Goal: Transaction & Acquisition: Purchase product/service

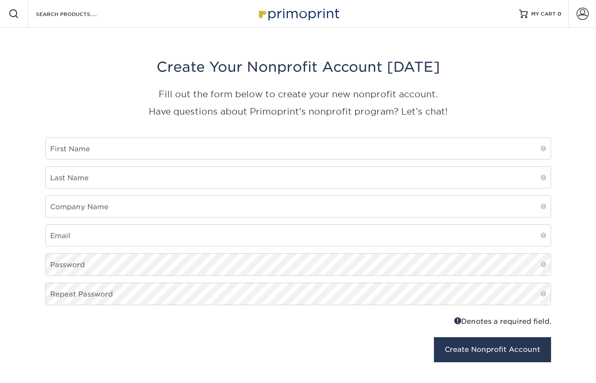
click at [311, 16] on img at bounding box center [298, 13] width 86 height 19
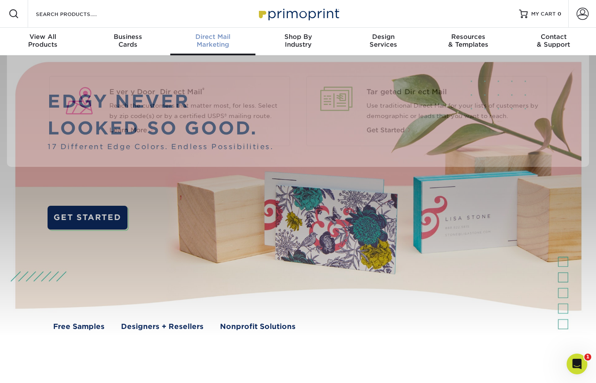
click at [220, 43] on div "Direct Mail Marketing" at bounding box center [212, 41] width 85 height 16
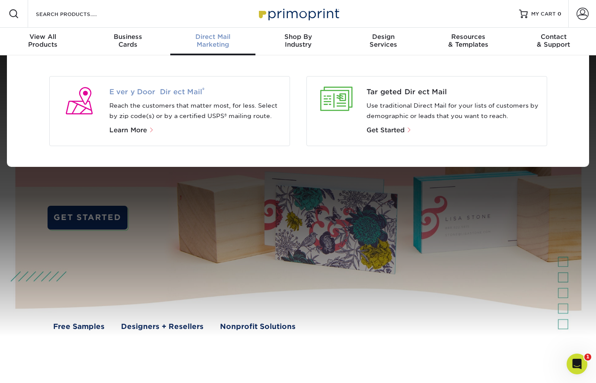
click at [176, 89] on span "Every Door Direct Mail ®" at bounding box center [195, 92] width 173 height 10
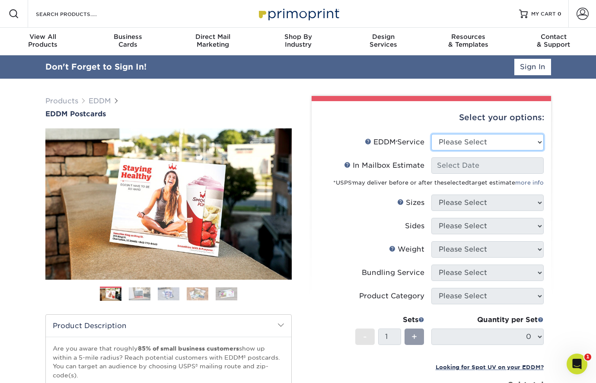
select select "full_service"
select select "-1"
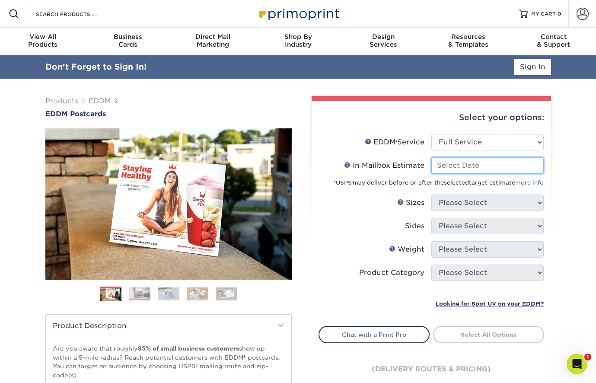
click at [464, 165] on input "In Mailbox Estimate Help In Mailbox Estimate" at bounding box center [488, 165] width 112 height 16
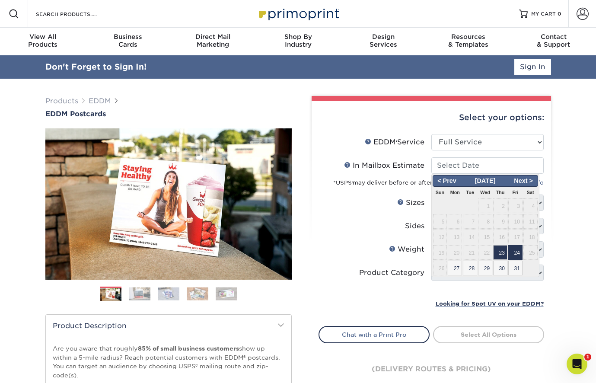
click at [514, 253] on span "24" at bounding box center [516, 252] width 14 height 15
type input "2025-10-24"
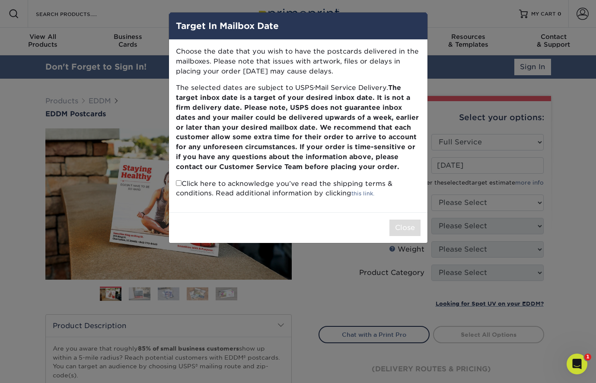
click at [179, 180] on input "checkbox" at bounding box center [179, 183] width 6 height 6
checkbox input "true"
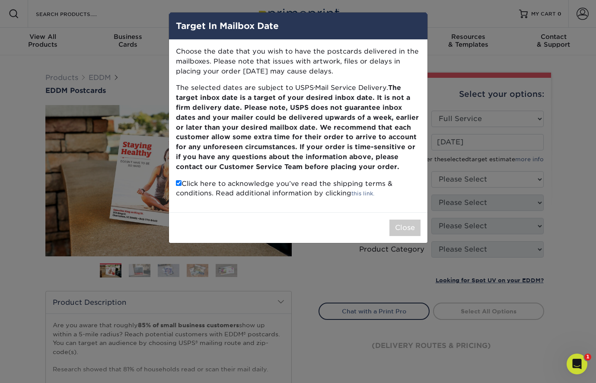
click at [404, 224] on button "Close" at bounding box center [405, 228] width 31 height 16
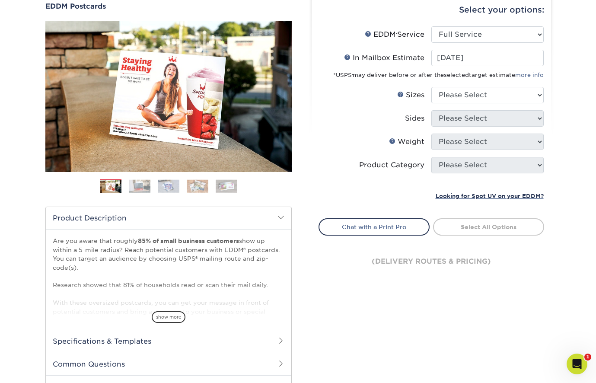
scroll to position [94, 0]
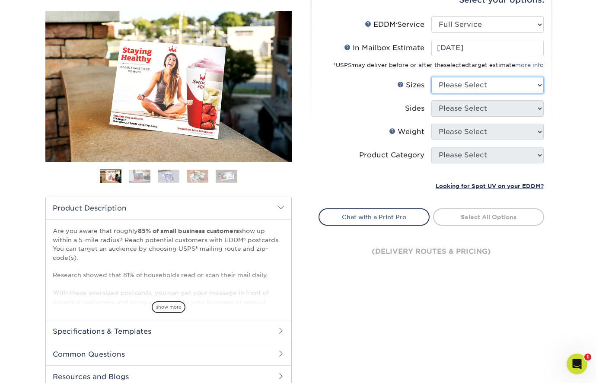
select select "6.50x8.00"
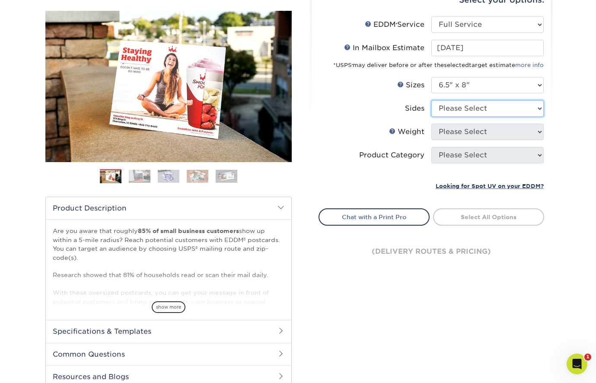
select select "13abbda7-1d64-4f25-8bb2-c179b224825d"
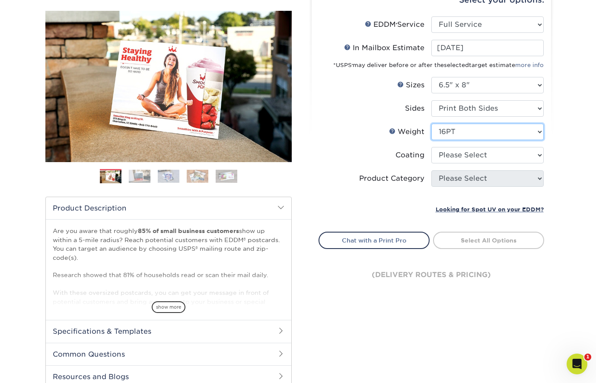
select select "14PT"
select select "1e8116af-acfc-44b1-83dc-8181aa338834"
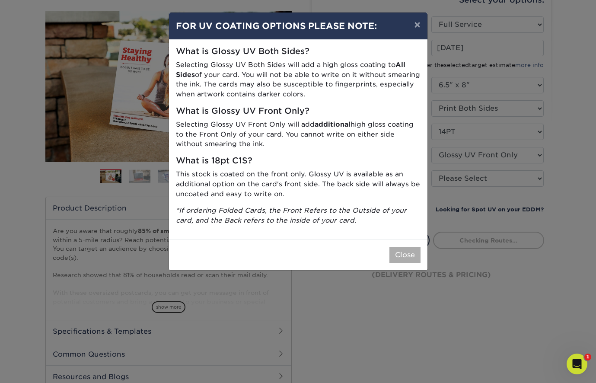
click at [401, 258] on button "Close" at bounding box center [405, 255] width 31 height 16
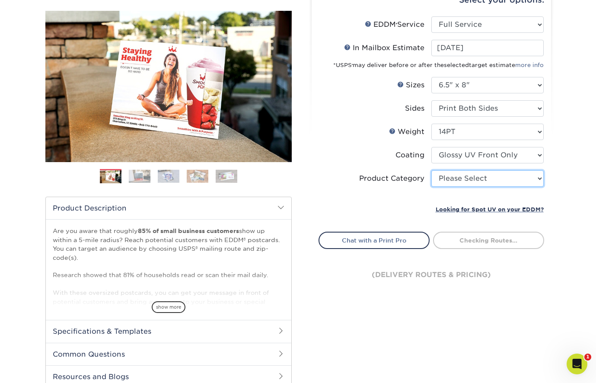
select select "9b7272e0-d6c8-4c3c-8e97-d3a1bcdab858"
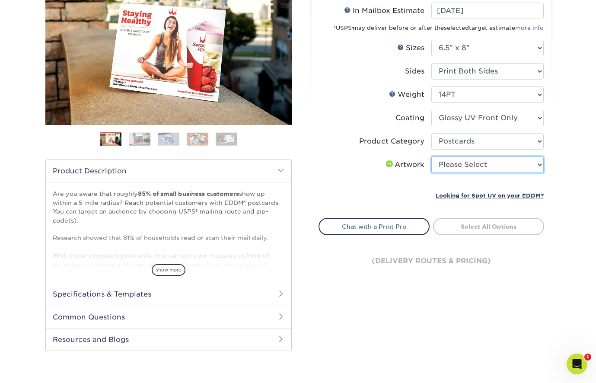
select select "upload"
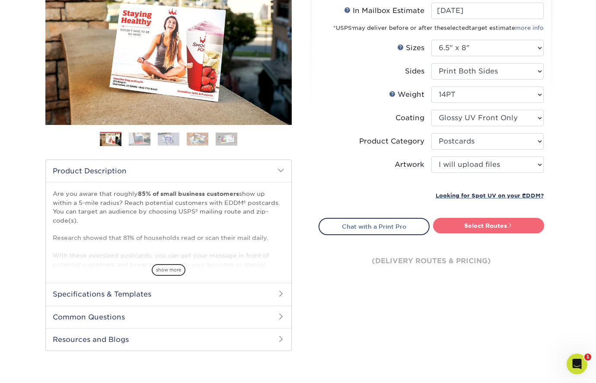
click at [483, 229] on link "Select Routes" at bounding box center [488, 226] width 111 height 16
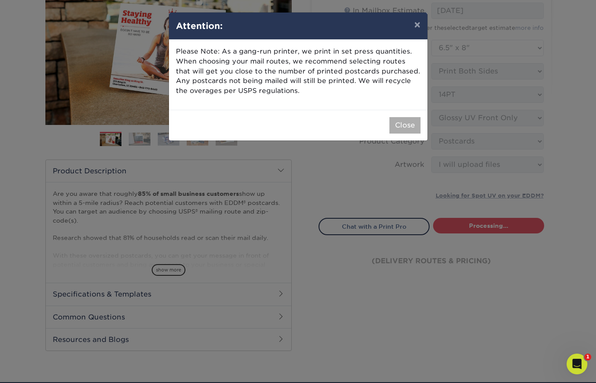
click at [402, 122] on button "Close" at bounding box center [405, 125] width 31 height 16
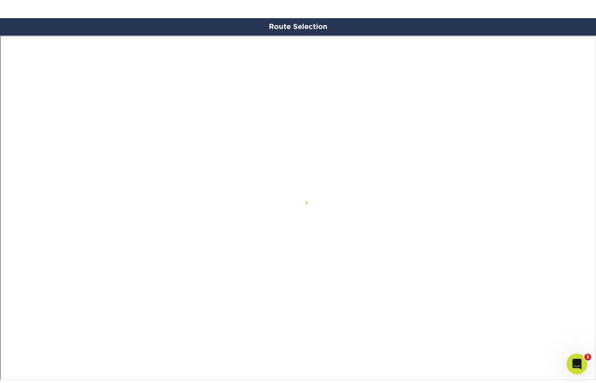
scroll to position [499, 0]
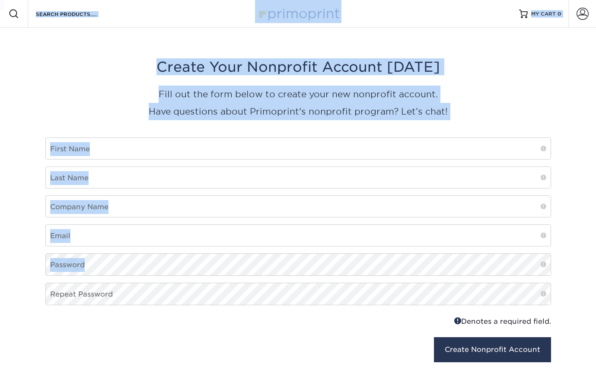
click at [400, 268] on div "Resources Menu Search Products Account SIGN IN CREATE AN ACCOUNT forgot passwor…" at bounding box center [298, 202] width 596 height 404
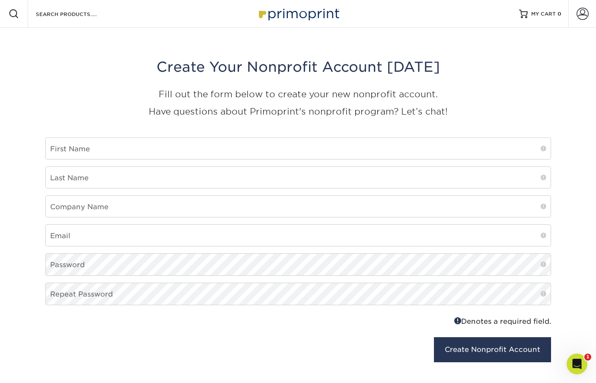
click at [319, 80] on div "Create Your Nonprofit Account Today Fill out the form below to create your new …" at bounding box center [298, 92] width 506 height 89
click at [292, 16] on img at bounding box center [298, 13] width 86 height 19
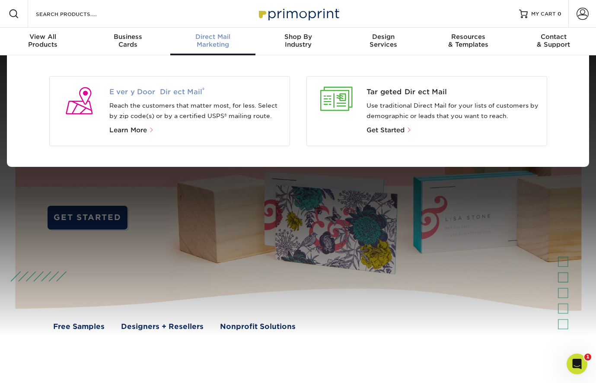
click at [159, 87] on span "Every Door Direct Mail ®" at bounding box center [195, 92] width 173 height 10
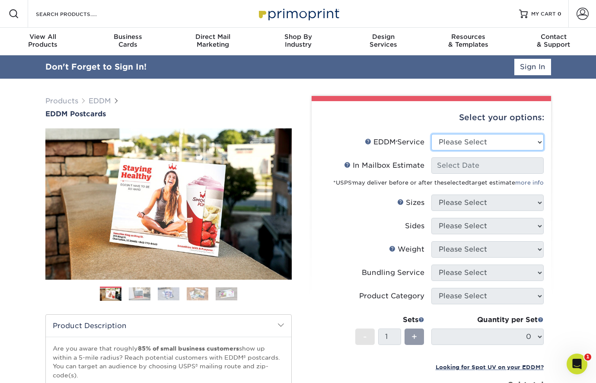
select select "full_service"
select select "-1"
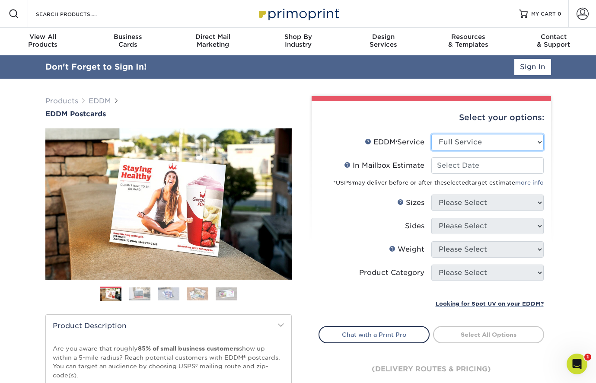
select select "print_only"
select select "-1"
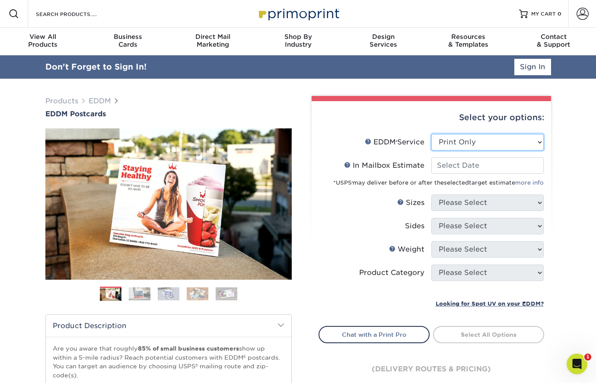
select select "-1"
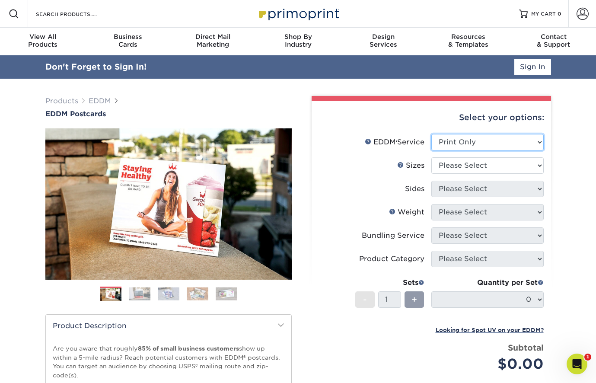
scroll to position [2, 0]
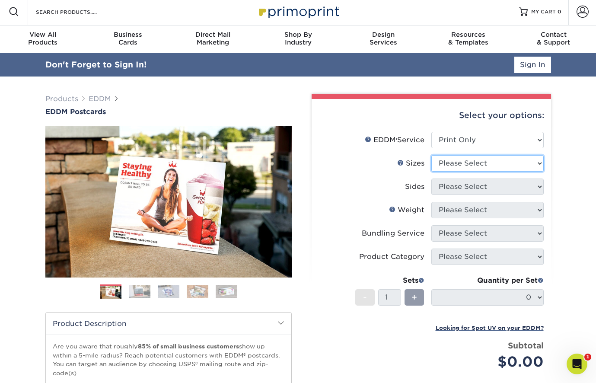
select select "6.50x8.00"
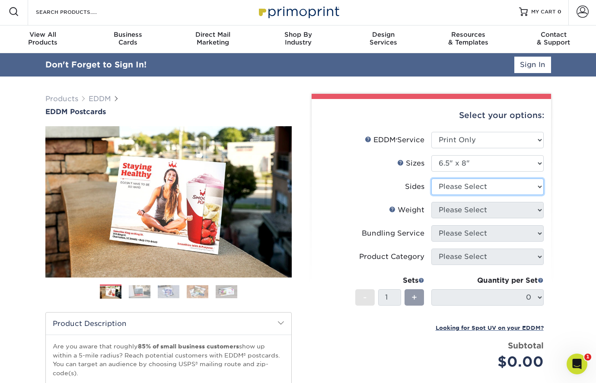
select select "13abbda7-1d64-4f25-8bb2-c179b224825d"
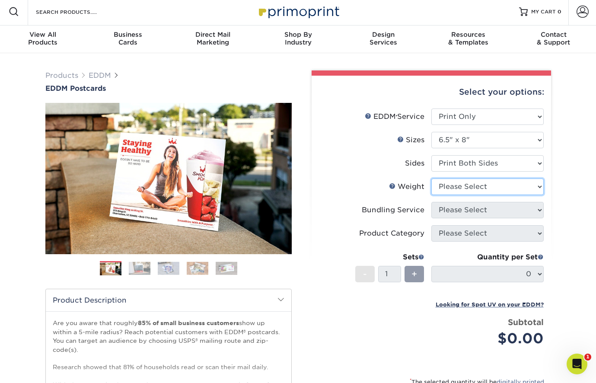
select select "14PT"
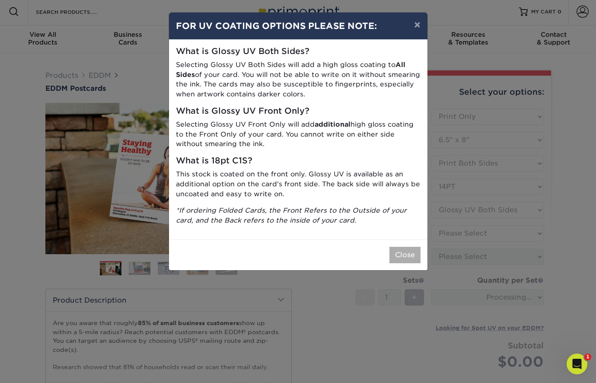
click at [416, 247] on button "Close" at bounding box center [405, 255] width 31 height 16
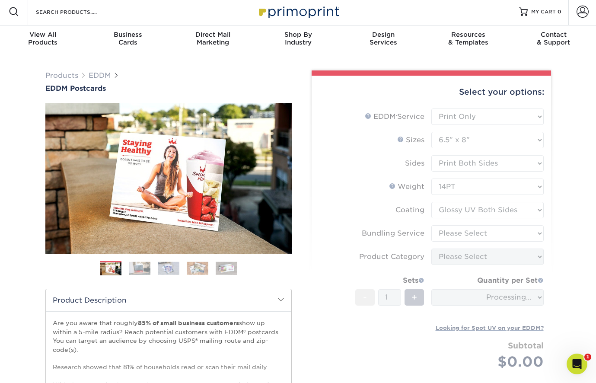
click at [466, 214] on form "EDDM Service Help EDDM ® Service Please Select Full Service Print Only < Prev" at bounding box center [432, 250] width 226 height 282
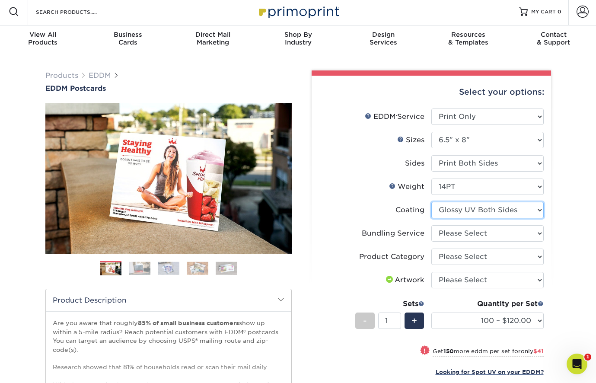
select select "1e8116af-acfc-44b1-83dc-8181aa338834"
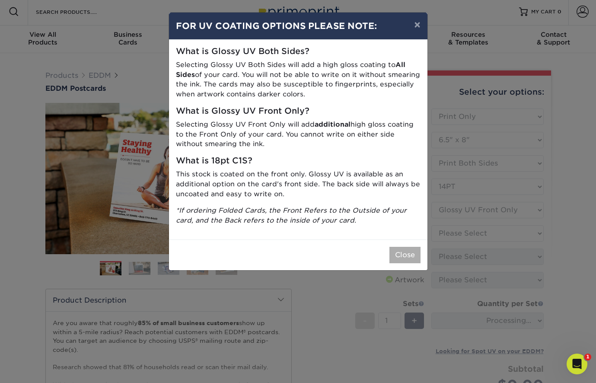
click at [398, 249] on button "Close" at bounding box center [405, 255] width 31 height 16
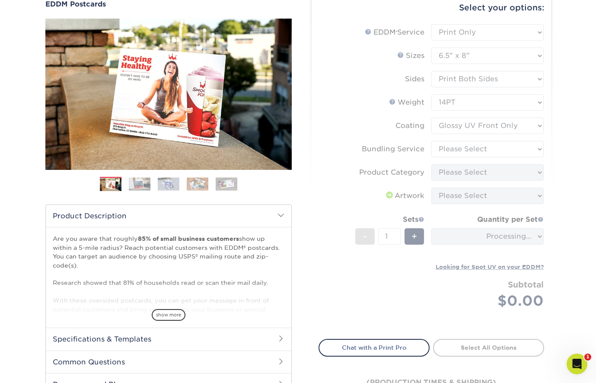
scroll to position [112, 0]
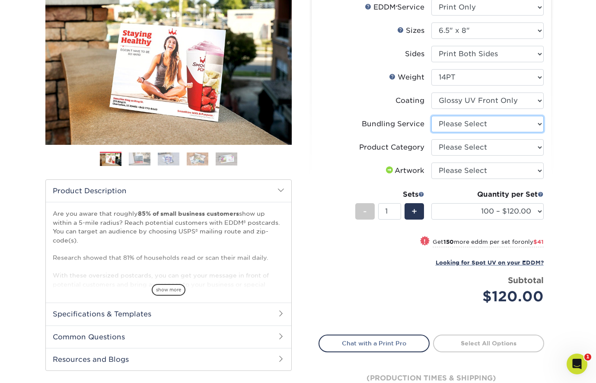
select select "58689abb-25c0-461c-a4c3-a80b627d6649"
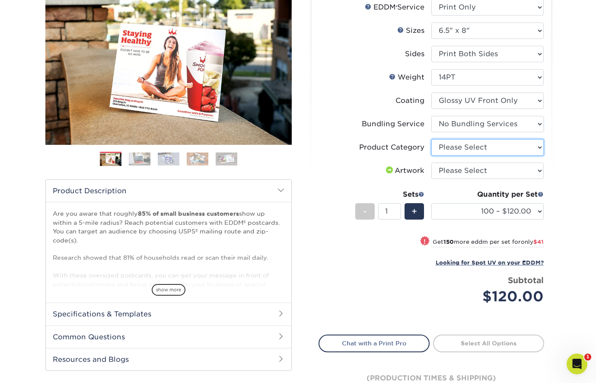
select select "9b7272e0-d6c8-4c3c-8e97-d3a1bcdab858"
select select "upload"
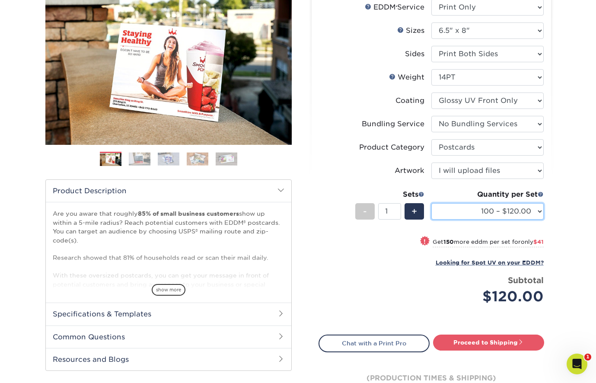
select select "10000 – $1155.00"
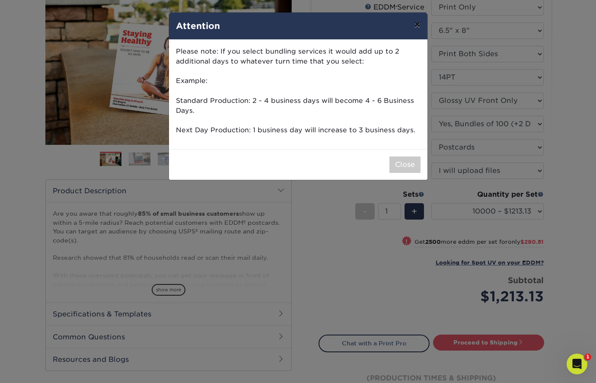
click at [416, 25] on button "×" at bounding box center [417, 25] width 20 height 24
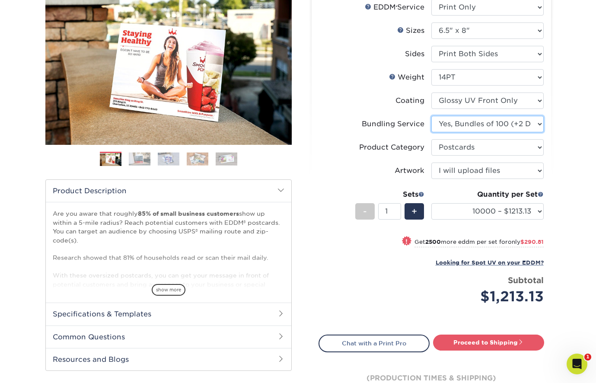
select select "58689abb-25c0-461c-a4c3-a80b627d6649"
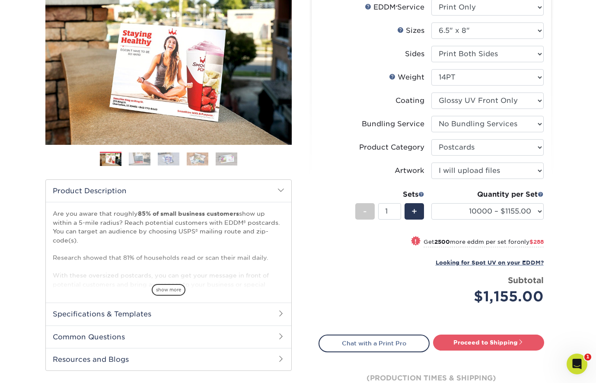
click at [536, 202] on div "Quantity per Set 100 – $120.00 250 – $161.00 500 – $186.00 1000 – $213.00 2500 …" at bounding box center [488, 209] width 112 height 40
click at [571, 163] on div "Products EDDM EDDM Postcards Previous Next" at bounding box center [298, 190] width 596 height 492
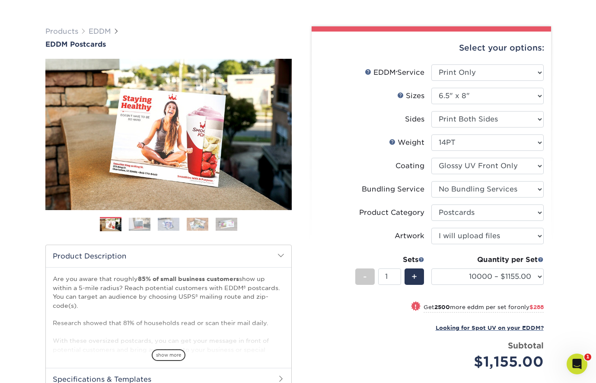
scroll to position [94, 0]
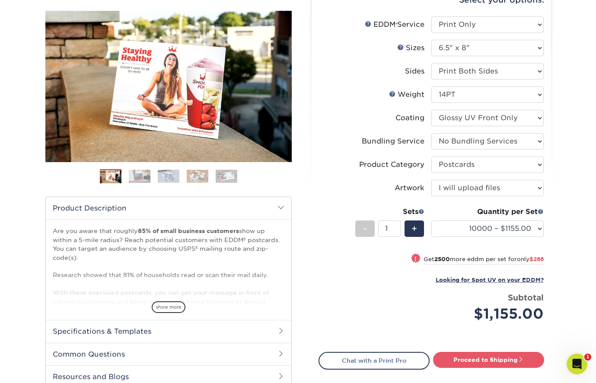
drag, startPoint x: 448, startPoint y: 6, endPoint x: 427, endPoint y: 241, distance: 236.1
click at [429, 245] on div "Select your options: EDDM Service Help EDDM ® Service Please Select Full Servic…" at bounding box center [432, 206] width 240 height 445
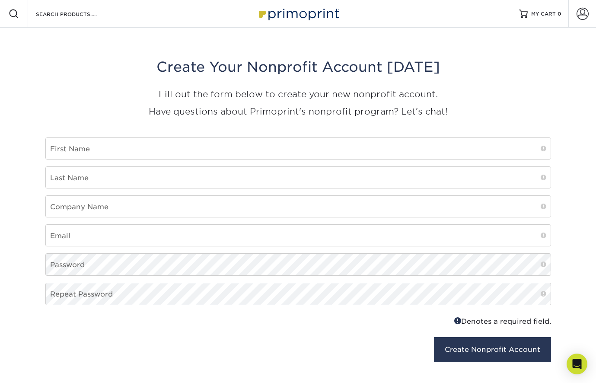
click at [296, 19] on img at bounding box center [298, 13] width 86 height 19
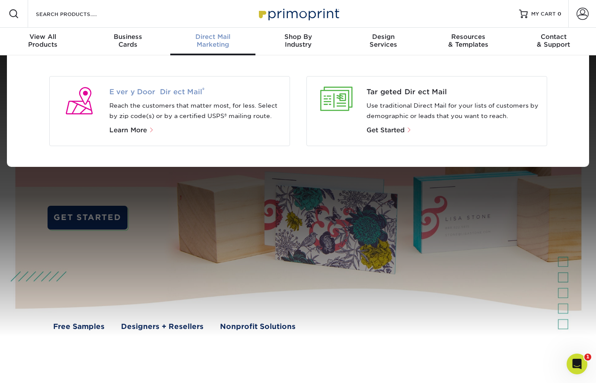
click at [165, 90] on span "Every Door Direct Mail ®" at bounding box center [195, 92] width 173 height 10
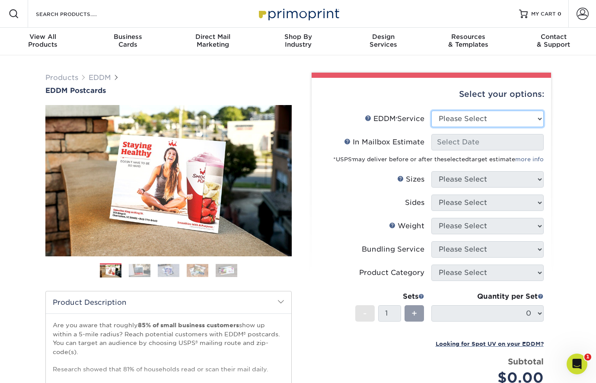
select select "print_only"
select select "-1"
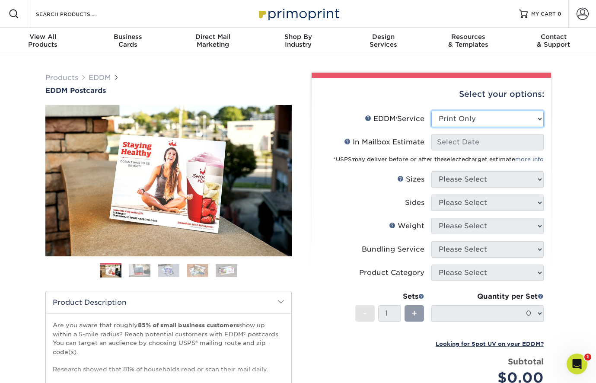
select select "-1"
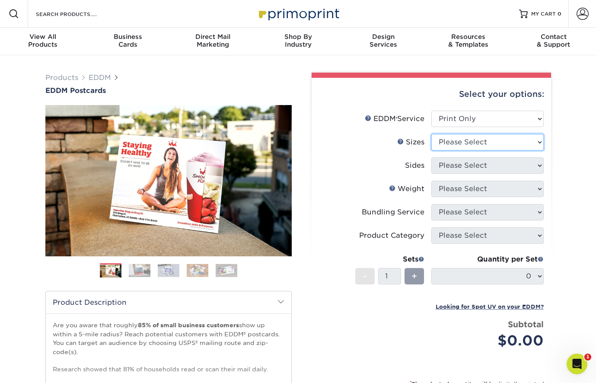
select select "6.50x8.00"
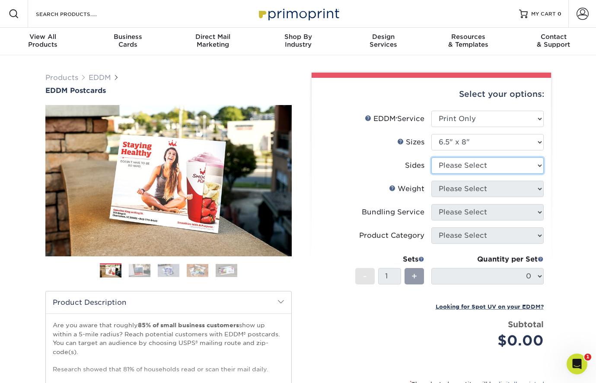
select select "13abbda7-1d64-4f25-8bb2-c179b224825d"
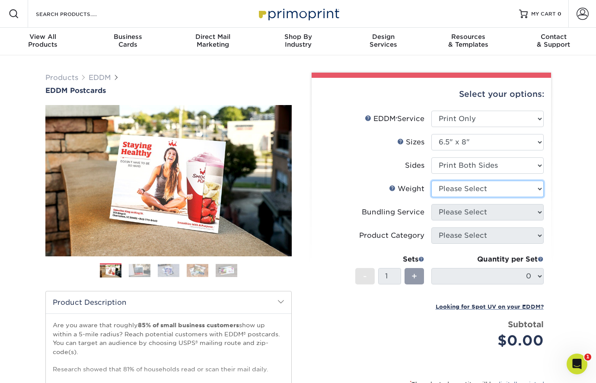
select select "14PT"
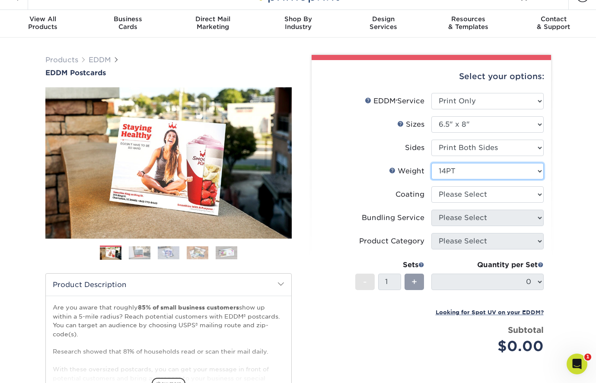
scroll to position [22, 0]
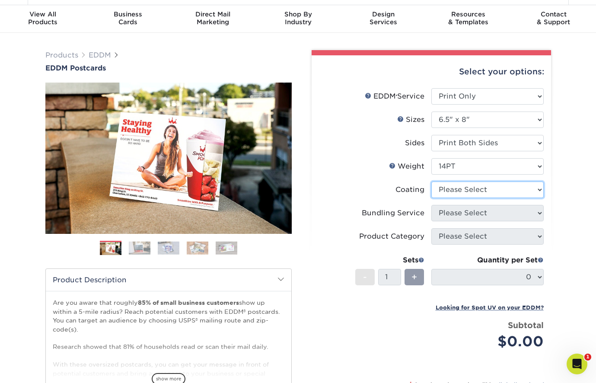
select select "1e8116af-acfc-44b1-83dc-8181aa338834"
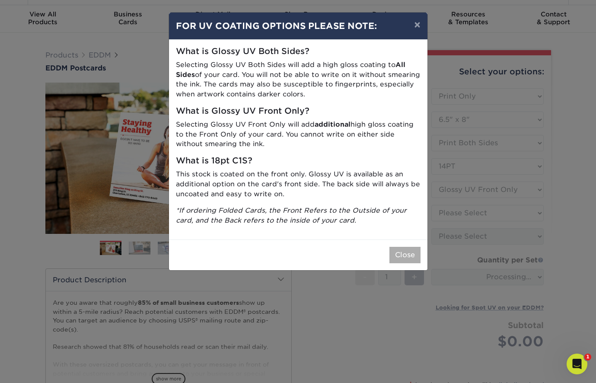
click at [398, 247] on button "Close" at bounding box center [405, 255] width 31 height 16
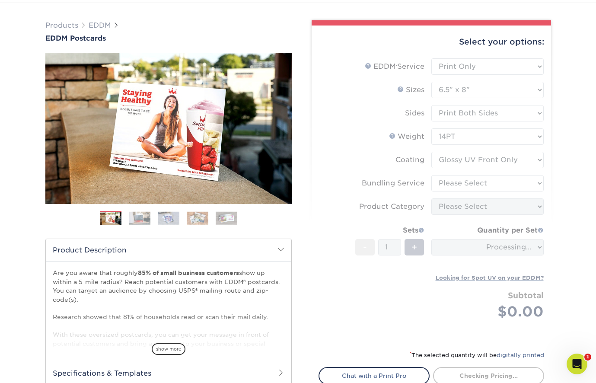
scroll to position [51, 0]
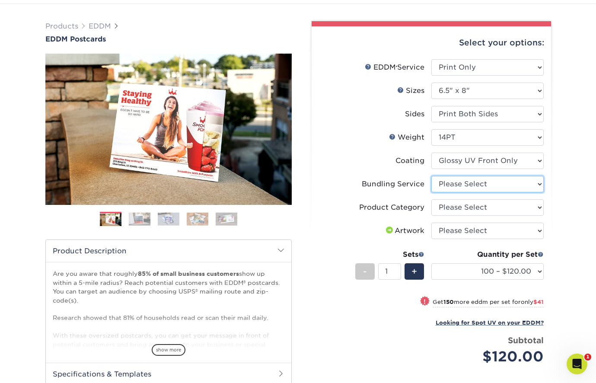
select select "58689abb-25c0-461c-a4c3-a80b627d6649"
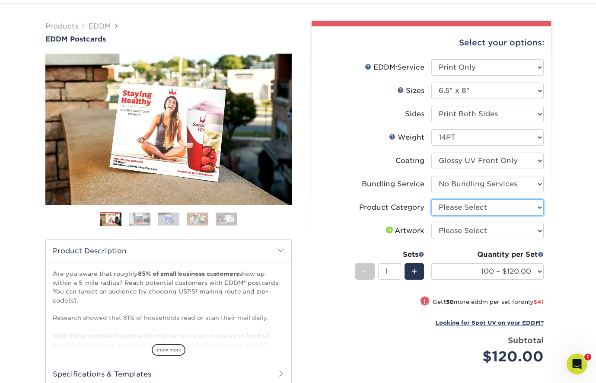
select select "9b7272e0-d6c8-4c3c-8e97-d3a1bcdab858"
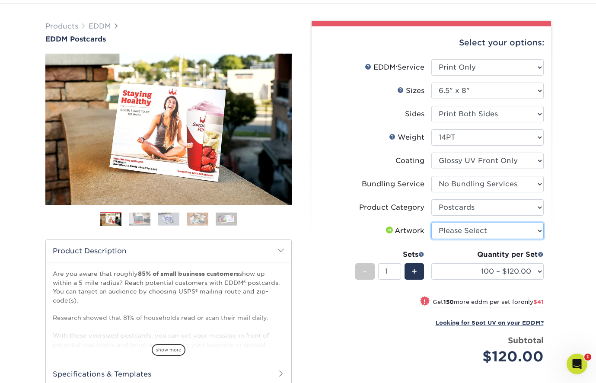
select select "upload"
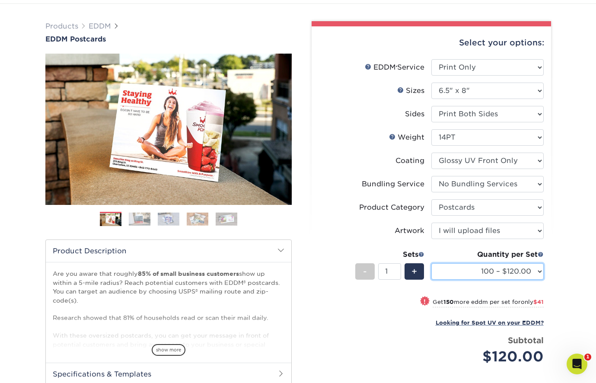
select select "10000 – $1155.00"
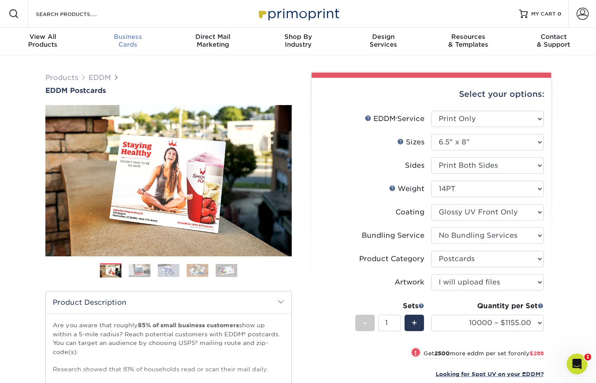
scroll to position [0, 0]
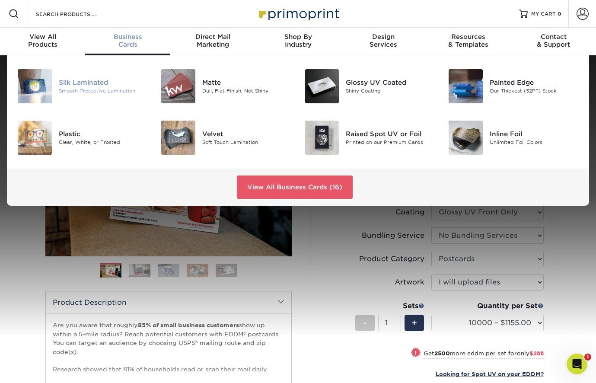
click at [70, 82] on div "Silk Laminated" at bounding box center [104, 83] width 90 height 10
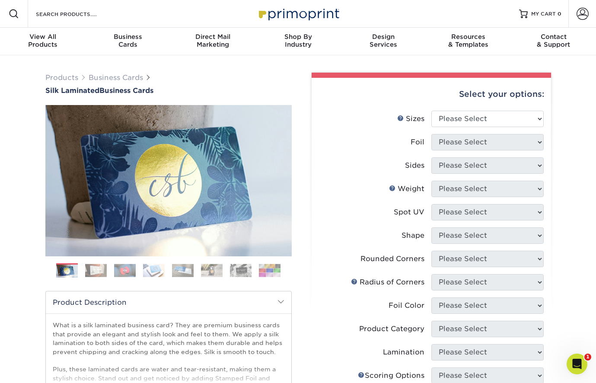
click at [497, 109] on div "Select your options:" at bounding box center [432, 94] width 226 height 33
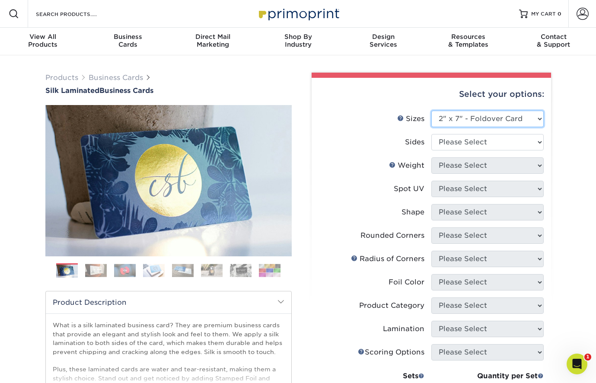
select select "3.50x4.00"
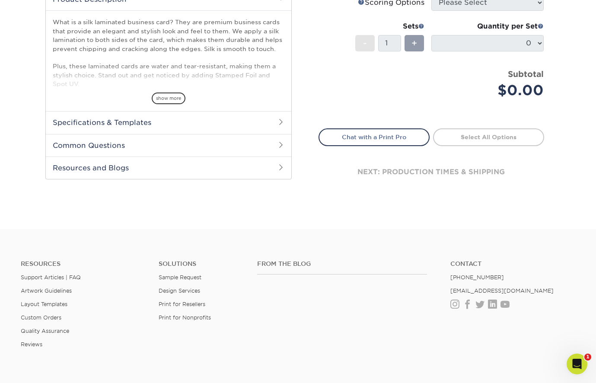
scroll to position [277, 0]
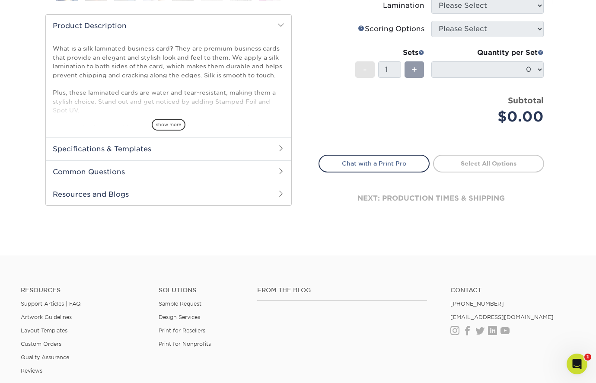
click at [112, 152] on h2 "Specifications & Templates" at bounding box center [169, 149] width 246 height 22
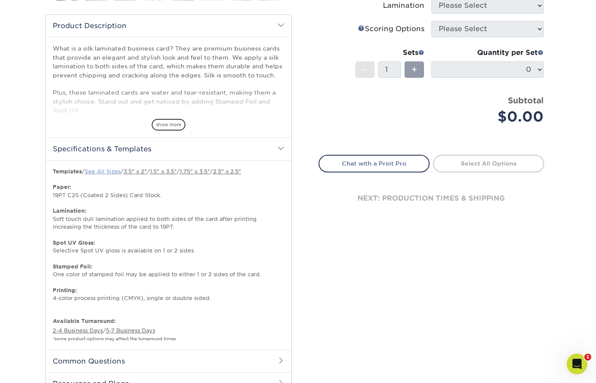
click at [107, 173] on link "See All Sizes" at bounding box center [103, 171] width 36 height 6
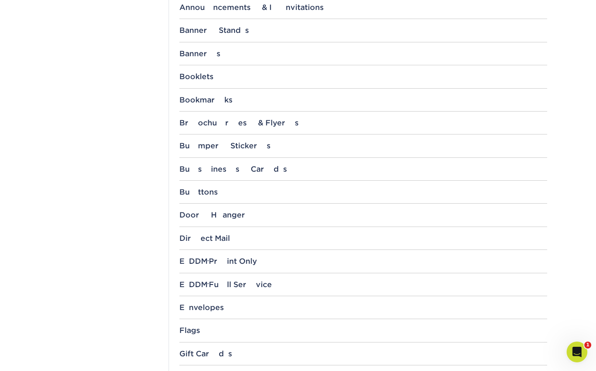
scroll to position [370, 0]
click at [192, 169] on div "Business Cards" at bounding box center [363, 169] width 368 height 9
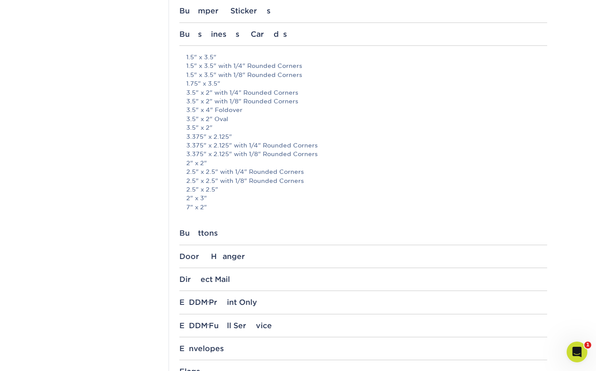
scroll to position [512, 0]
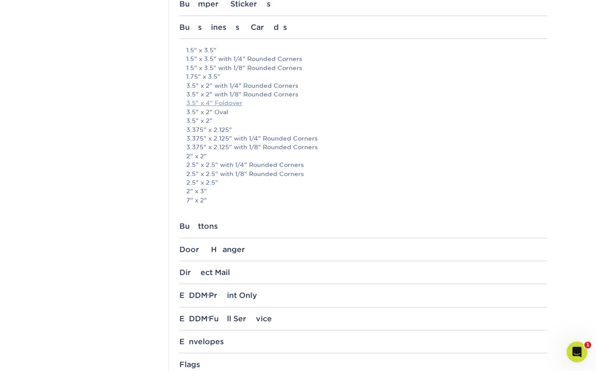
click at [222, 102] on link "3.5" x 4" Foldover" at bounding box center [214, 102] width 56 height 7
click at [198, 197] on link "7" x 2"" at bounding box center [196, 200] width 21 height 7
